Goal: Transaction & Acquisition: Purchase product/service

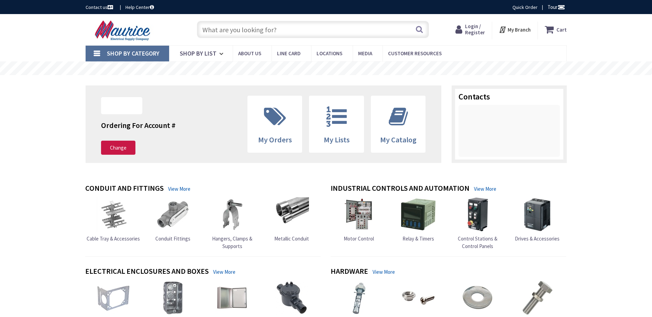
type input "[GEOGRAPHIC_DATA], [GEOGRAPHIC_DATA]"
click at [274, 31] on input "text" at bounding box center [313, 29] width 232 height 17
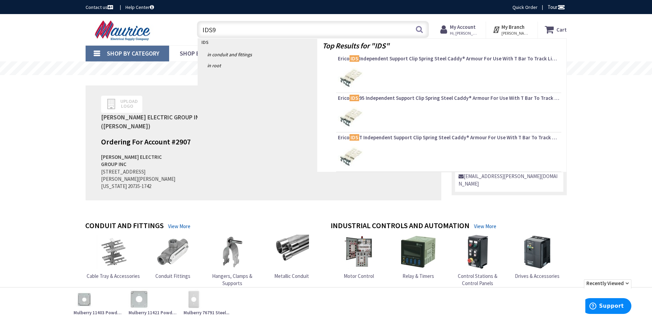
type input "IDS95"
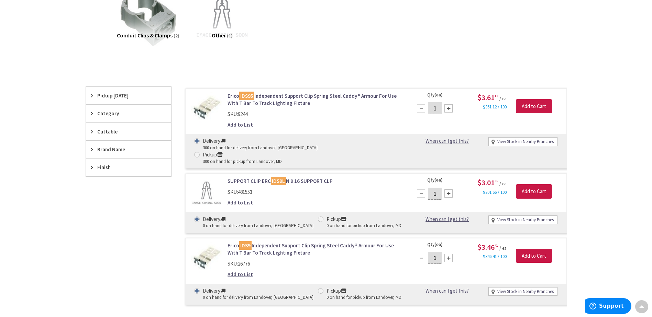
click at [200, 152] on span at bounding box center [196, 154] width 5 height 5
click at [200, 153] on input "Pickup 300 on hand for pickup from Landover, MD" at bounding box center [198, 155] width 4 height 4
radio input "true"
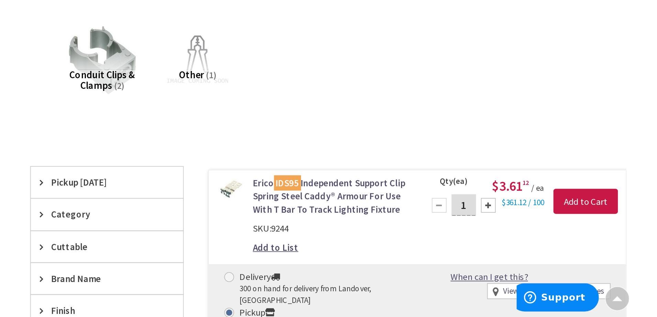
scroll to position [115, 0]
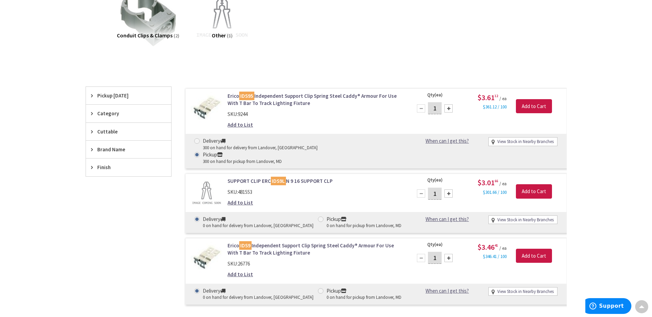
click at [436, 109] on input "1" at bounding box center [435, 108] width 14 height 12
type input "200"
click at [527, 107] on input "Add to Cart" at bounding box center [534, 106] width 36 height 14
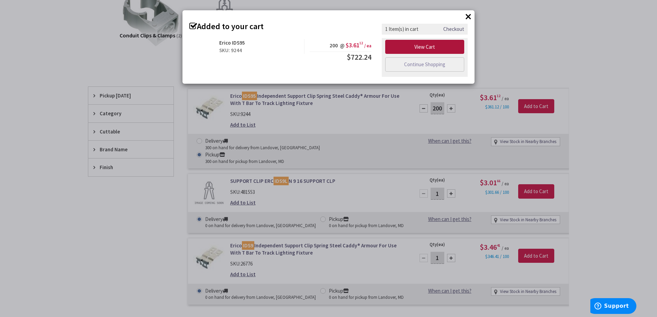
click at [434, 48] on link "View Cart" at bounding box center [424, 47] width 79 height 14
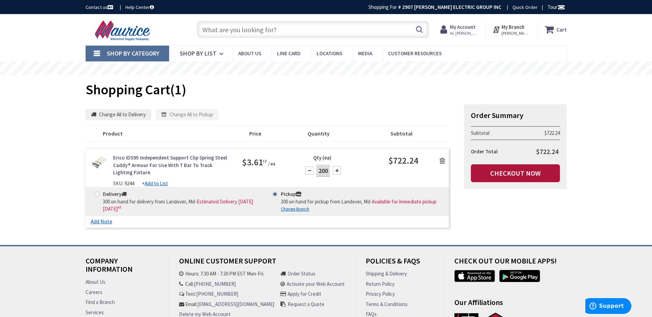
click at [499, 176] on link "Checkout Now" at bounding box center [515, 174] width 89 height 18
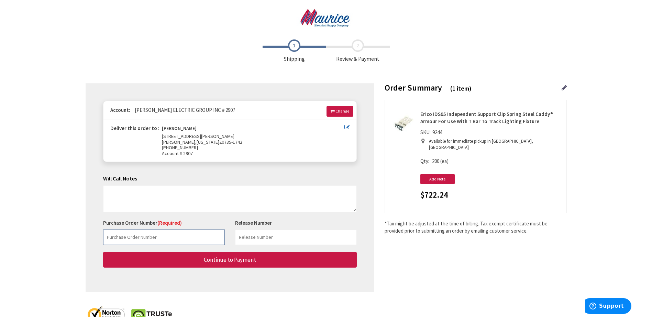
click at [173, 242] on input "text" at bounding box center [164, 237] width 122 height 15
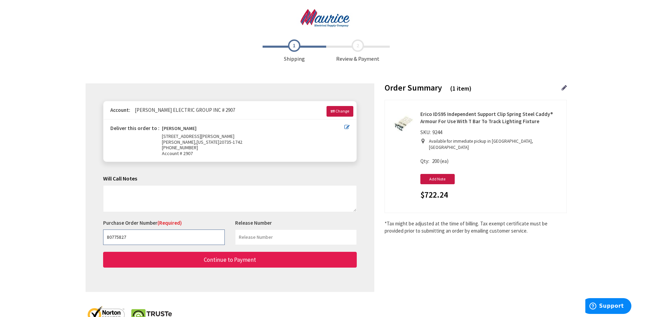
type input "80775827"
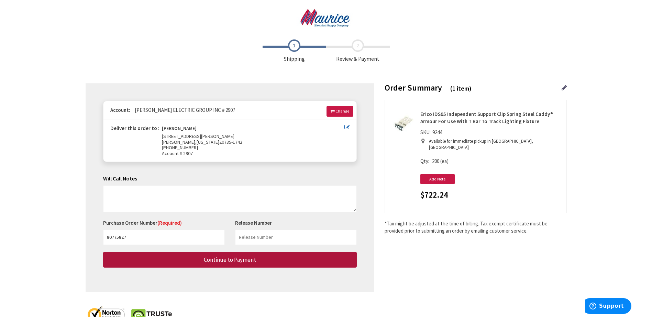
click at [198, 263] on button "Continue to Payment" at bounding box center [229, 260] width 253 height 16
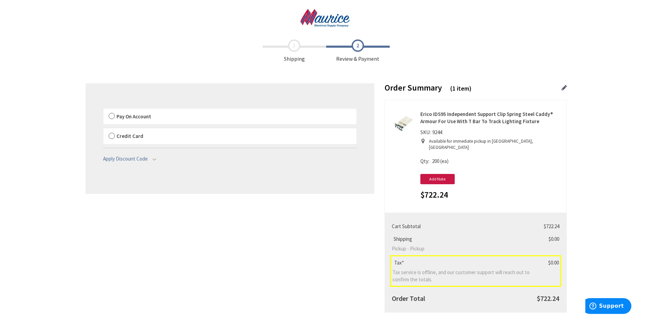
click at [112, 116] on label "Pay On Account" at bounding box center [229, 117] width 253 height 16
click at [111, 116] on label "Pay On Account" at bounding box center [229, 117] width 253 height 16
click at [103, 110] on input "Pay On Account" at bounding box center [103, 110] width 0 height 0
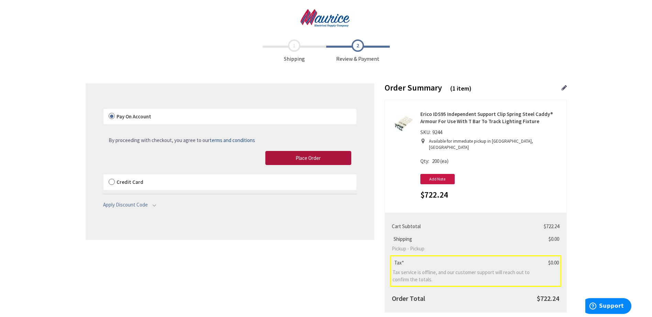
click at [288, 155] on button "Place Order" at bounding box center [308, 158] width 86 height 14
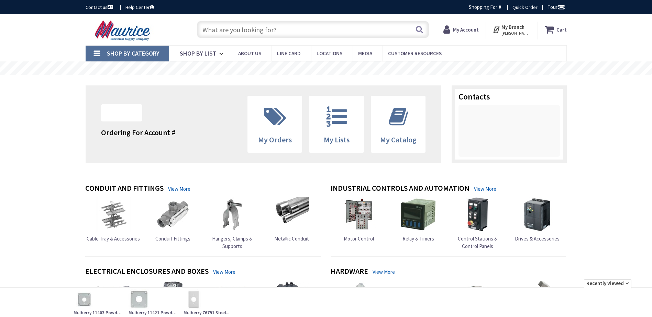
click at [286, 33] on input "text" at bounding box center [313, 29] width 232 height 17
paste input "BE-W-R-UM-M2"
type input "BE-W-R-UM-M2"
